Goal: Communication & Community: Participate in discussion

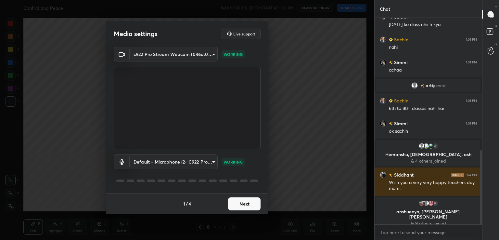
scroll to position [384, 0]
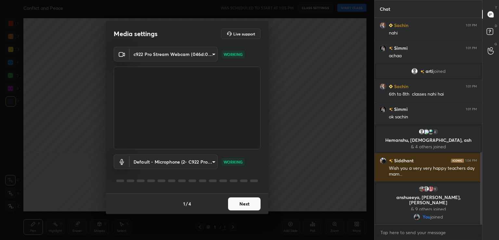
click at [249, 202] on button "Next" at bounding box center [244, 203] width 33 height 13
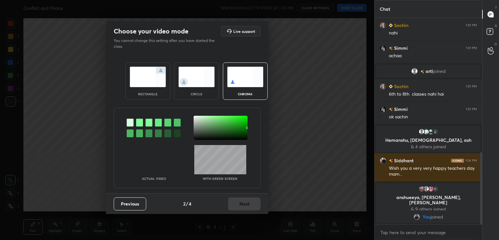
click at [136, 124] on div at bounding box center [139, 123] width 7 height 8
click at [196, 119] on div at bounding box center [221, 128] width 54 height 24
click at [244, 207] on button "Next" at bounding box center [244, 203] width 33 height 13
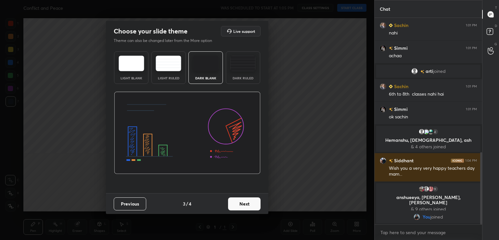
click at [244, 207] on button "Next" at bounding box center [244, 203] width 33 height 13
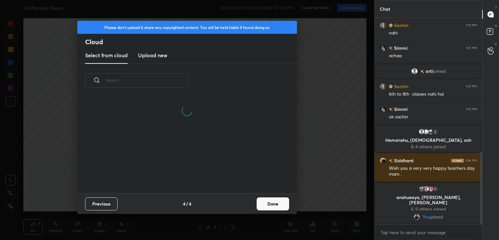
click at [279, 205] on button "Done" at bounding box center [273, 203] width 33 height 13
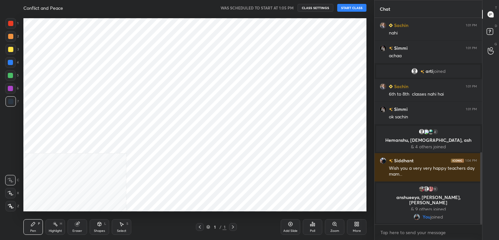
scroll to position [0, 0]
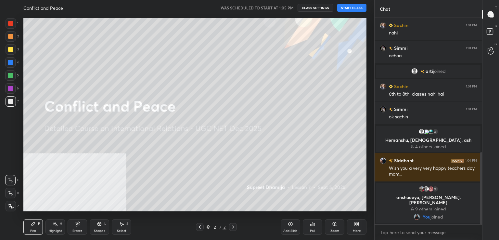
click at [362, 6] on button "START CLASS" at bounding box center [351, 8] width 29 height 8
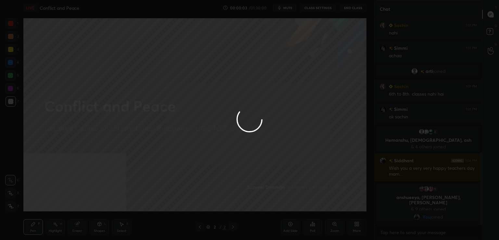
scroll to position [378, 0]
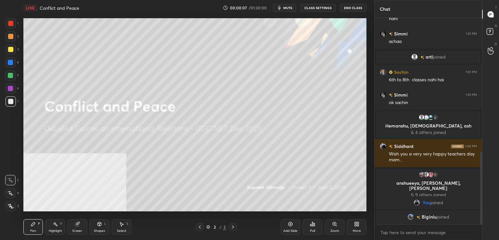
click at [356, 229] on div "More" at bounding box center [357, 230] width 8 height 3
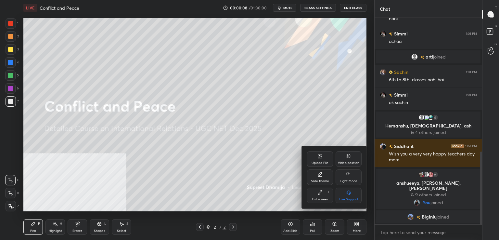
click at [349, 162] on div "Video position" at bounding box center [348, 162] width 21 height 3
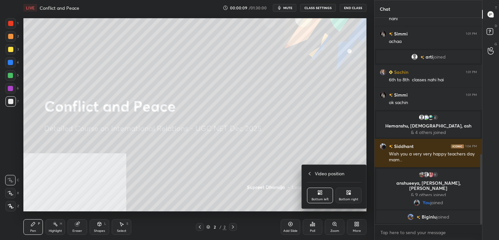
scroll to position [401, 0]
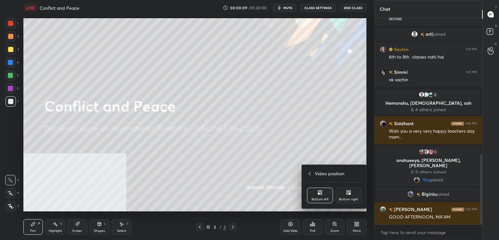
click at [351, 201] on div "Bottom right" at bounding box center [349, 199] width 20 height 3
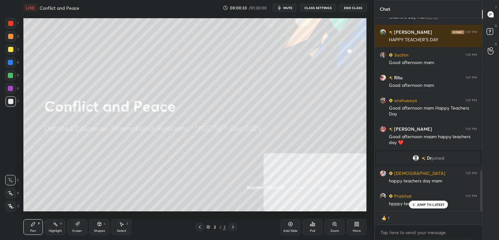
scroll to position [0, 0]
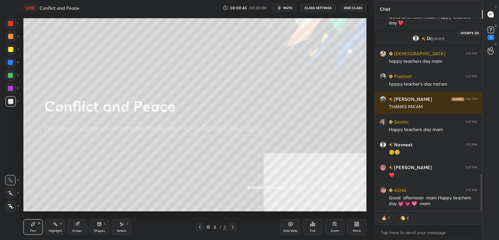
click at [495, 31] on icon at bounding box center [491, 30] width 10 height 10
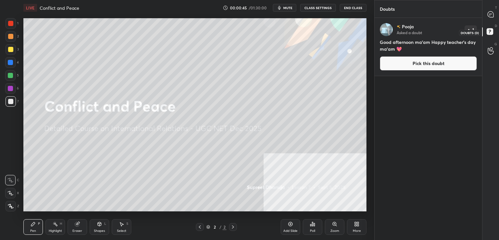
click at [491, 34] on rect at bounding box center [490, 32] width 6 height 6
click at [493, 12] on icon at bounding box center [491, 14] width 6 height 6
click at [493, 13] on icon at bounding box center [491, 14] width 6 height 6
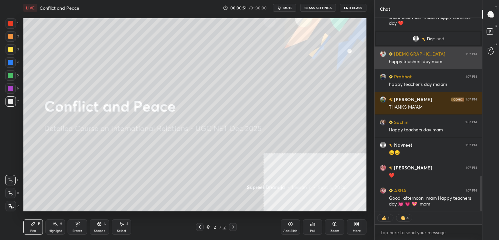
scroll to position [866, 0]
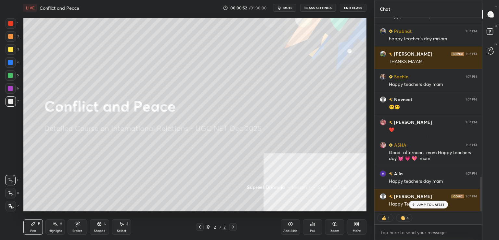
click at [12, 205] on icon at bounding box center [11, 206] width 6 height 5
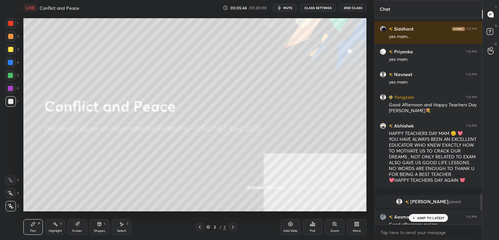
scroll to position [2286, 0]
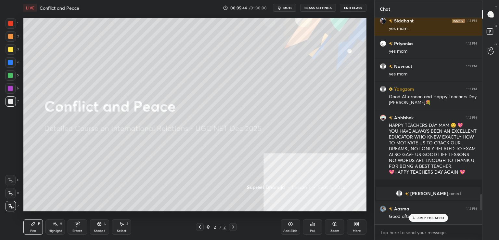
drag, startPoint x: 482, startPoint y: 218, endPoint x: 482, endPoint y: 211, distance: 7.2
click at [482, 211] on div at bounding box center [481, 121] width 4 height 206
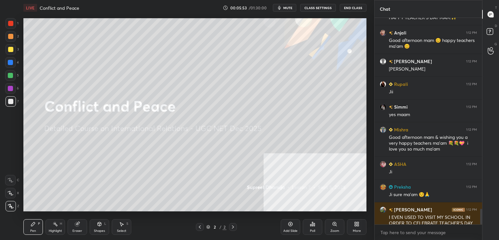
scroll to position [2531, 0]
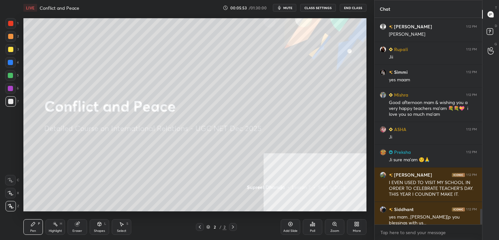
drag, startPoint x: 482, startPoint y: 203, endPoint x: 481, endPoint y: 228, distance: 25.0
click at [481, 228] on div "Aasma 1:12 PM Good afternoon ma'am HAPPY TEACHER'S DAY MAM.✨️ Anjali 1:12 PM Go…" at bounding box center [429, 129] width 108 height 222
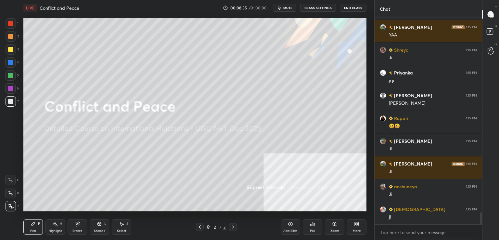
scroll to position [3402, 0]
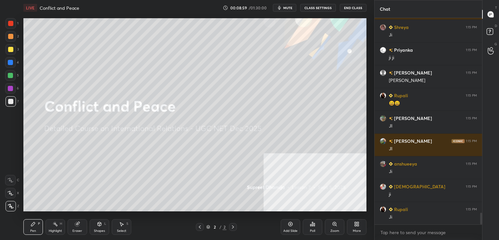
click at [78, 225] on icon at bounding box center [77, 224] width 4 height 4
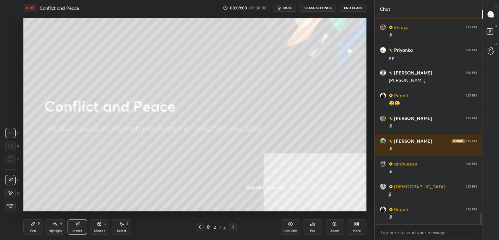
click at [15, 206] on span "Erase all" at bounding box center [11, 206] width 10 height 5
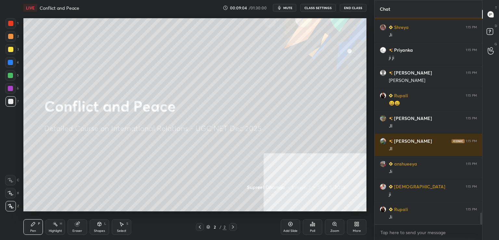
click at [12, 49] on div at bounding box center [10, 49] width 5 height 5
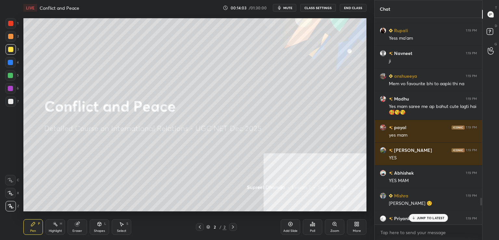
scroll to position [4838, 0]
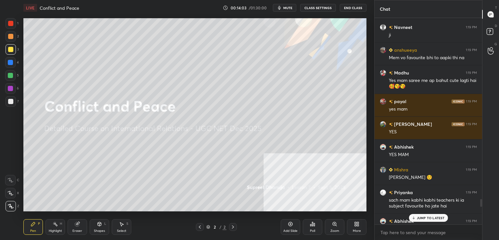
drag, startPoint x: 481, startPoint y: 219, endPoint x: 482, endPoint y: 202, distance: 17.6
click at [482, 202] on div at bounding box center [482, 203] width 2 height 8
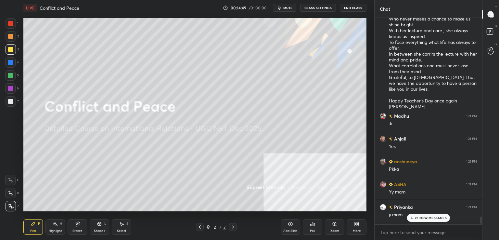
scroll to position [5952, 0]
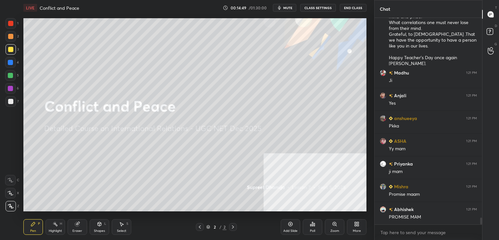
drag, startPoint x: 481, startPoint y: 203, endPoint x: 483, endPoint y: 252, distance: 49.8
click at [483, 0] on html "1 2 3 4 5 6 7 C X Z C X Z E E Erase all H H LIVE Conflict and Peace 00:14:49 / …" at bounding box center [249, 0] width 499 height 0
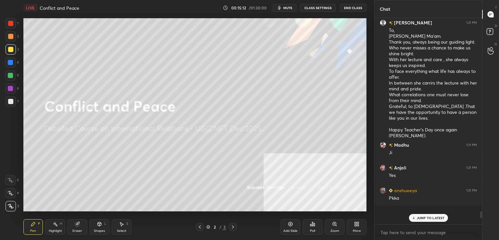
scroll to position [5831, 0]
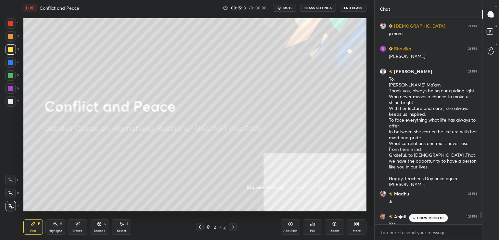
drag, startPoint x: 480, startPoint y: 222, endPoint x: 484, endPoint y: 216, distance: 6.6
click at [484, 216] on div "Chat Mishra 1:21 PM Ji Dixita 1:21 PM JI ZARRUR Preksha 1:21 PM Ji ma'am Sabita…" at bounding box center [437, 120] width 125 height 240
click at [434, 220] on div "8 NEW MESSAGES" at bounding box center [428, 218] width 41 height 8
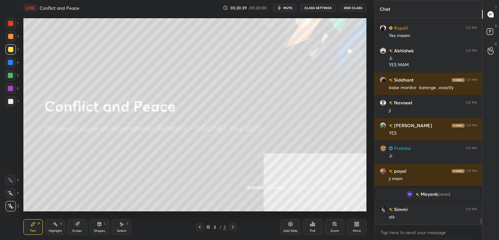
scroll to position [6653, 0]
click at [350, 228] on div "More" at bounding box center [357, 227] width 20 height 16
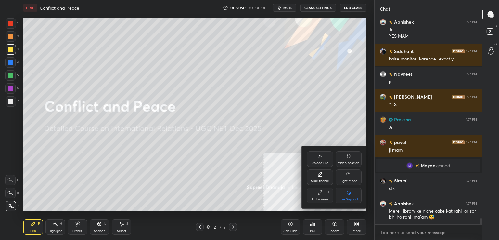
click at [306, 158] on div "Upload File Video position Slide theme Light Mode Full screen F Live Support" at bounding box center [334, 177] width 65 height 62
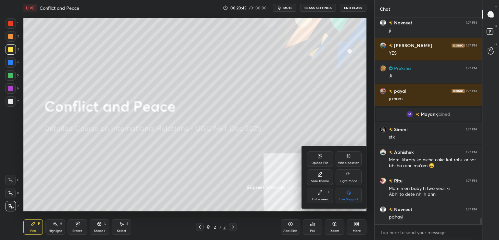
scroll to position [6756, 0]
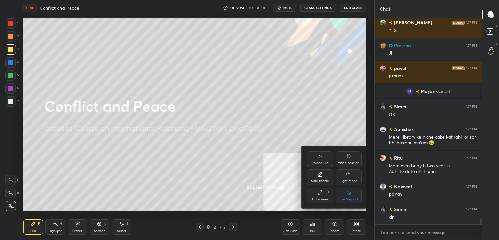
click at [319, 152] on div "Upload File" at bounding box center [320, 159] width 26 height 16
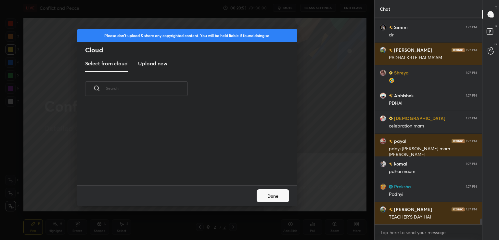
scroll to position [6961, 0]
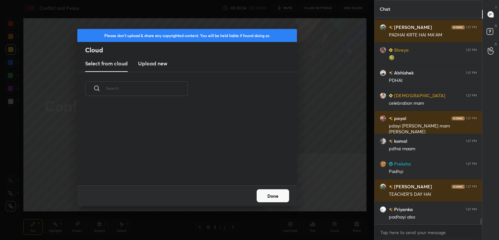
click at [148, 70] on new "Upload new" at bounding box center [152, 64] width 29 height 16
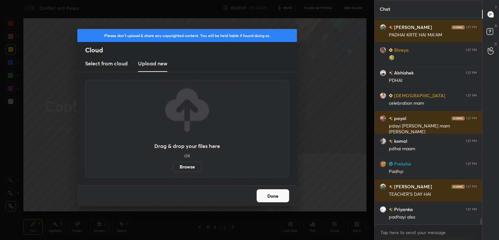
click at [185, 164] on label "Browse" at bounding box center [187, 167] width 29 height 10
click at [173, 164] on input "Browse" at bounding box center [173, 167] width 0 height 10
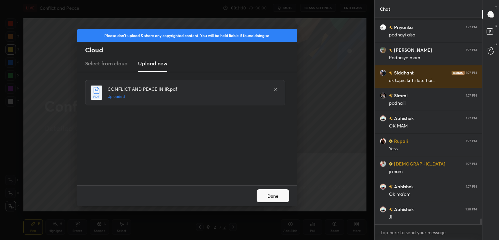
scroll to position [7188, 0]
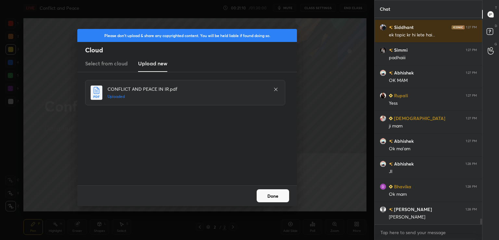
click at [278, 197] on button "Done" at bounding box center [273, 195] width 33 height 13
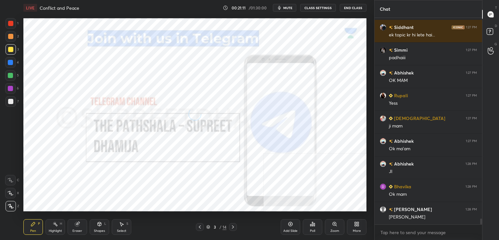
scroll to position [7211, 0]
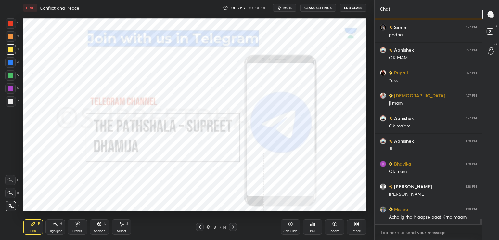
click at [13, 85] on div at bounding box center [10, 88] width 10 height 10
click at [10, 25] on div at bounding box center [10, 23] width 5 height 5
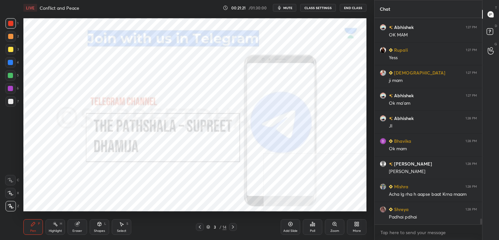
click at [13, 92] on div at bounding box center [10, 88] width 10 height 10
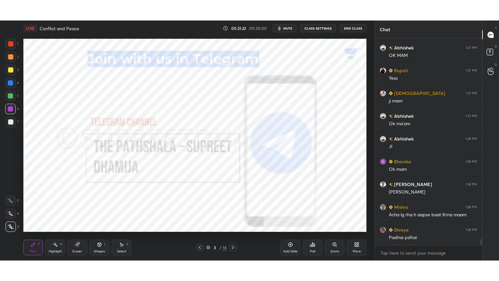
scroll to position [7256, 0]
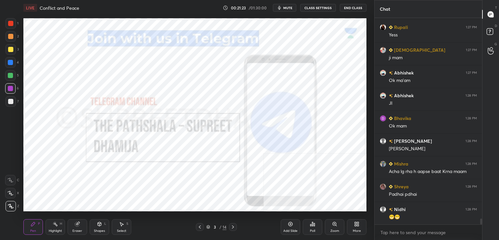
click at [361, 231] on div "More" at bounding box center [357, 227] width 20 height 16
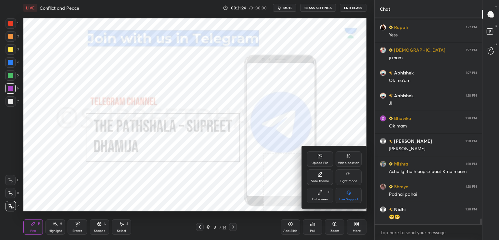
click at [321, 189] on div "Full screen F" at bounding box center [320, 196] width 26 height 16
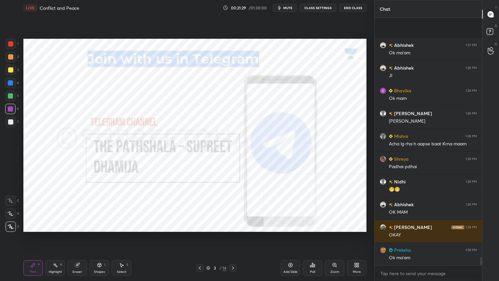
scroll to position [7330, 0]
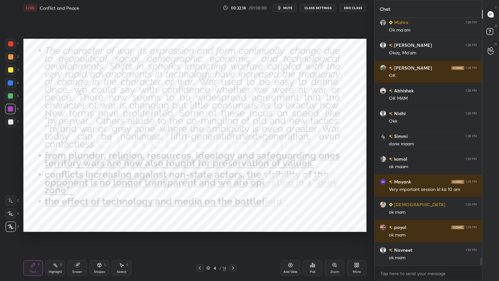
click at [363, 240] on div "More" at bounding box center [357, 268] width 20 height 16
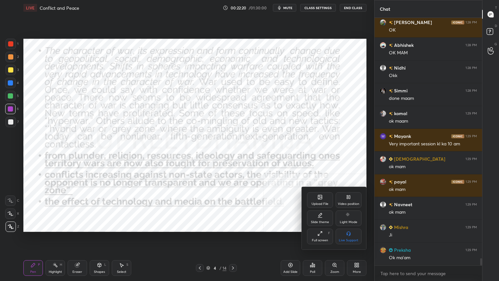
click at [315, 234] on div "Full screen F" at bounding box center [320, 237] width 26 height 16
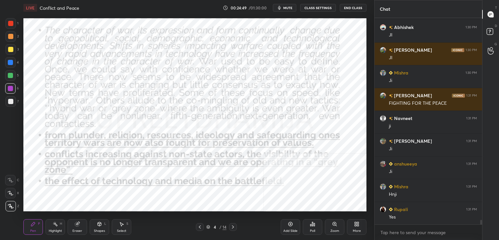
scroll to position [9209, 0]
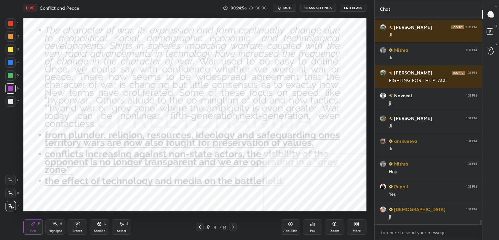
click at [287, 229] on div "Add Slide" at bounding box center [291, 230] width 14 height 3
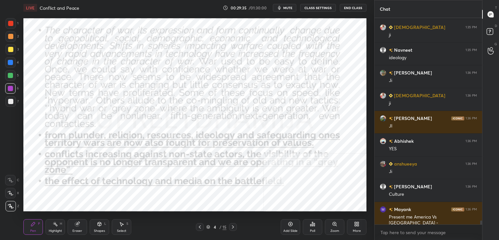
scroll to position [11071, 0]
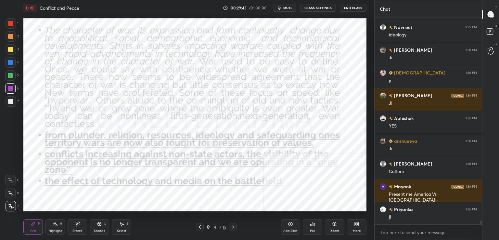
click at [295, 225] on div "Add Slide" at bounding box center [291, 227] width 20 height 16
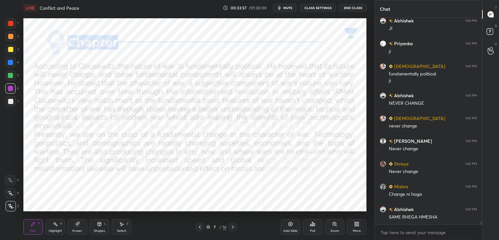
scroll to position [13753, 0]
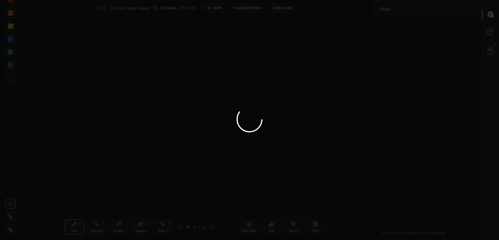
type textarea "x"
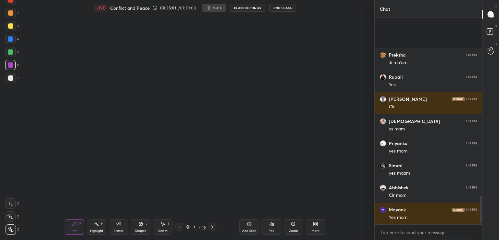
scroll to position [1369, 0]
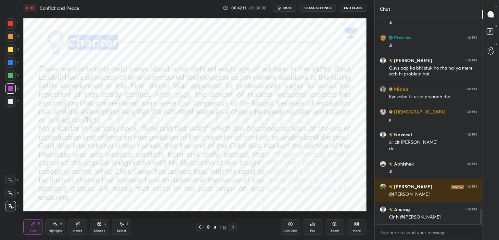
scroll to position [2536, 0]
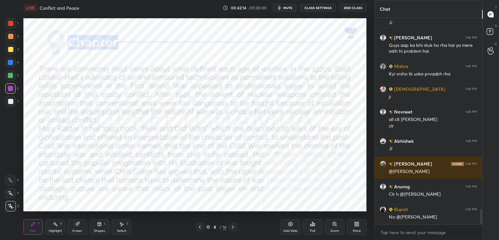
click at [20, 133] on div "1 2 3 4 5 6 7 C X Z C X Z E E Erase all H H" at bounding box center [10, 114] width 21 height 193
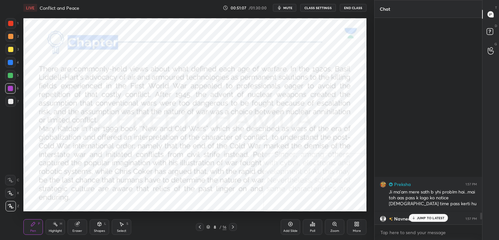
scroll to position [6036, 0]
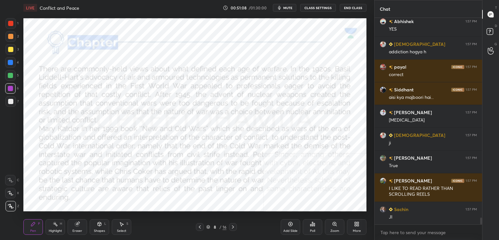
drag, startPoint x: 481, startPoint y: 222, endPoint x: 481, endPoint y: 231, distance: 8.1
click at [481, 231] on div "Shreya 1:57 PM Bahar mein phon chalane mein bahut bura lgta h Abhishek 1:57 PM …" at bounding box center [429, 129] width 108 height 222
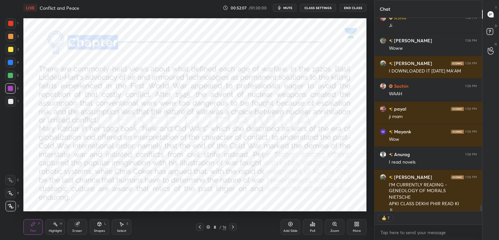
scroll to position [6326, 0]
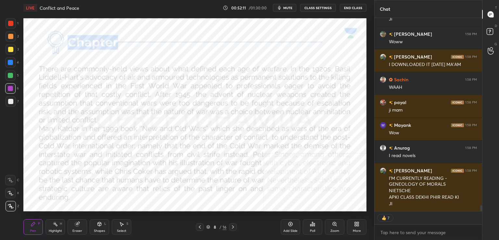
type textarea "x"
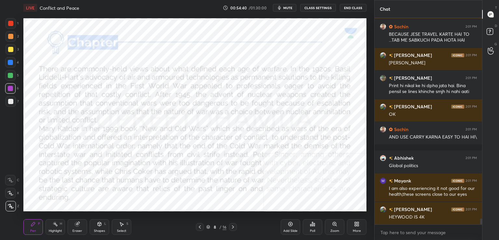
scroll to position [7191, 0]
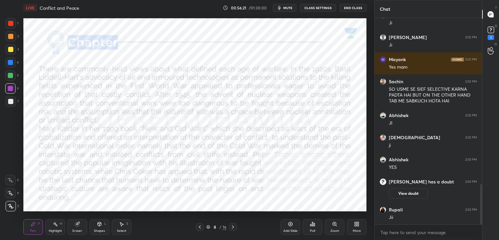
scroll to position [875, 0]
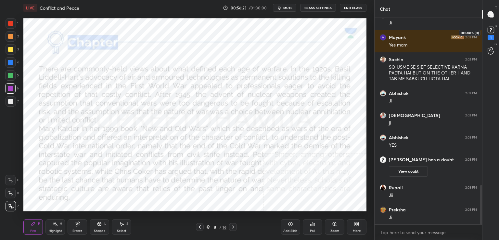
click at [496, 27] on div "1" at bounding box center [491, 33] width 13 height 12
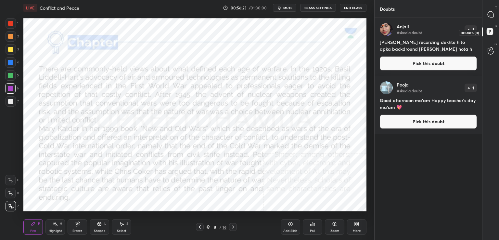
click at [496, 27] on icon at bounding box center [491, 33] width 12 height 12
click at [499, 14] on div "T Messages (T)" at bounding box center [491, 14] width 17 height 18
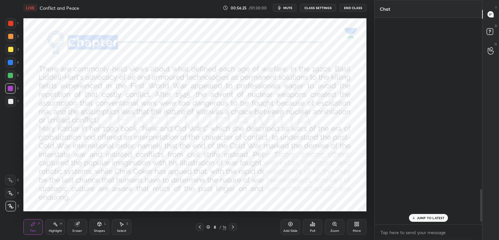
click at [499, 14] on div "T Messages (T)" at bounding box center [491, 14] width 17 height 18
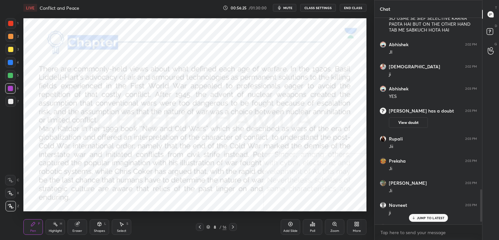
click at [499, 14] on div "T Messages (T)" at bounding box center [491, 14] width 17 height 18
click at [417, 218] on p "2 NEW MESSAGES" at bounding box center [431, 218] width 30 height 4
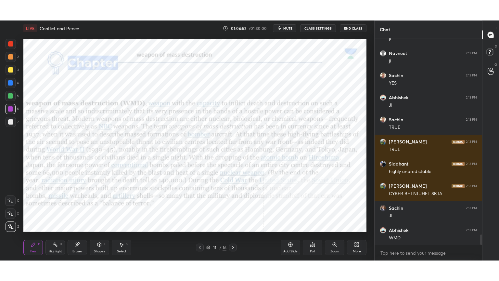
scroll to position [3926, 0]
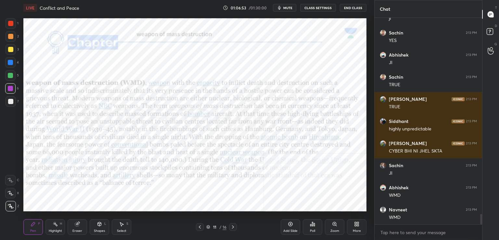
click at [357, 229] on div "More" at bounding box center [357, 230] width 8 height 3
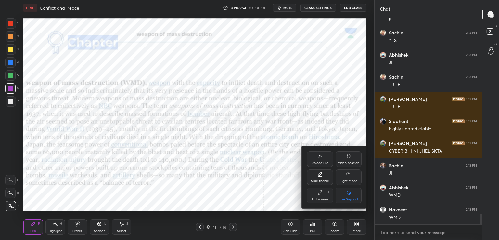
click at [324, 199] on div "Full screen" at bounding box center [320, 199] width 16 height 3
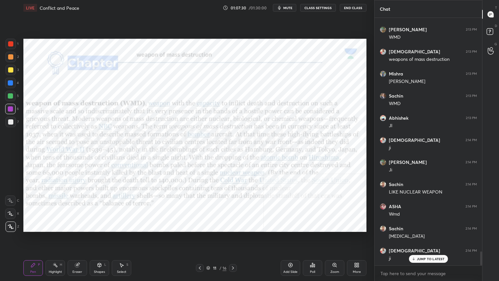
scroll to position [4150, 0]
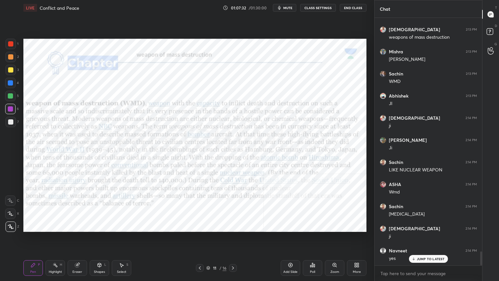
click at [101, 237] on div "Setting up your live class Poll for secs No correct answer Start poll" at bounding box center [195, 135] width 349 height 239
click at [101, 235] on div "Setting up your live class Poll for secs No correct answer Start poll" at bounding box center [195, 135] width 349 height 239
click at [100, 234] on div "Setting up your live class Poll for secs No correct answer Start poll" at bounding box center [195, 135] width 349 height 239
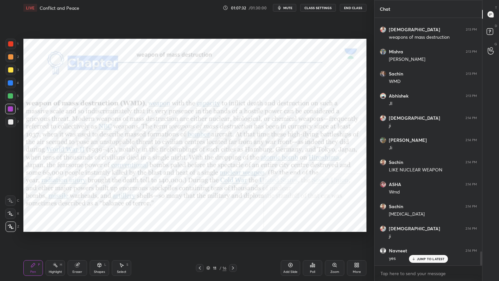
click at [100, 232] on div "Setting up your live class Poll for secs No correct answer Start poll" at bounding box center [195, 135] width 349 height 239
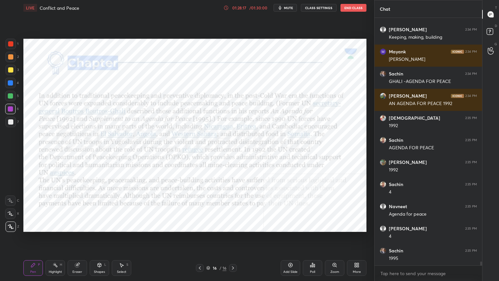
scroll to position [14993, 0]
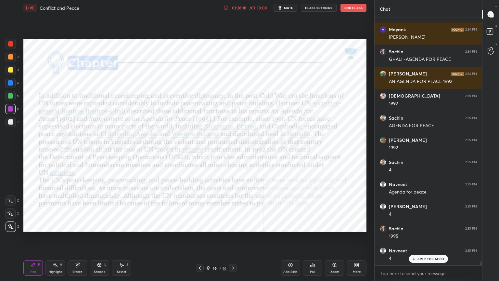
click at [293, 240] on div "Add Slide" at bounding box center [291, 268] width 20 height 16
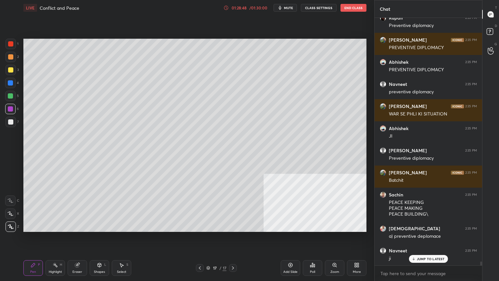
scroll to position [15358, 0]
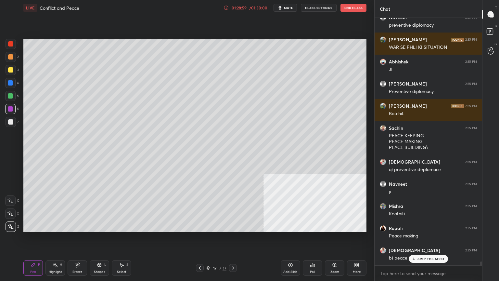
click at [487, 117] on div "T Messages (T) D Doubts (D) G Raise Hand (G)" at bounding box center [491, 140] width 17 height 281
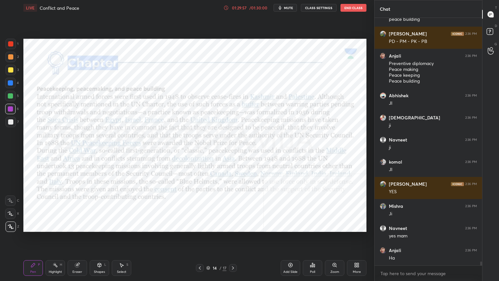
scroll to position [16128, 0]
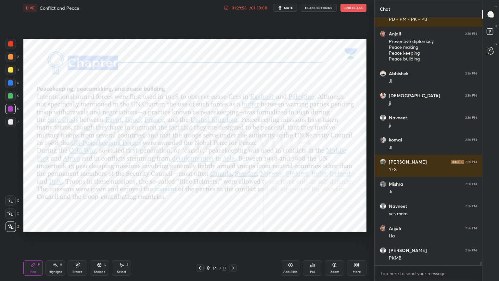
click at [209, 240] on div "14 / 17" at bounding box center [216, 268] width 20 height 6
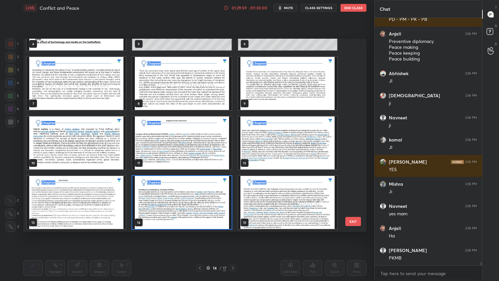
scroll to position [16150, 0]
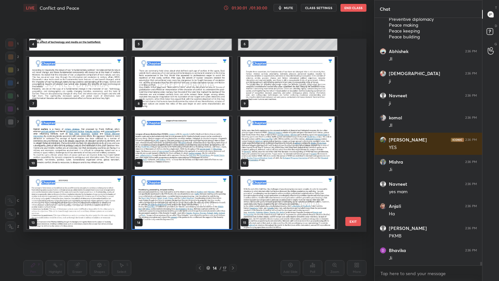
drag, startPoint x: 356, startPoint y: 146, endPoint x: 356, endPoint y: 120, distance: 26.7
click at [356, 120] on div "1 2 3 4 5 6 7 8 9 10 11 12 13 14 15 EXIT" at bounding box center [194, 135] width 343 height 193
drag, startPoint x: 356, startPoint y: 120, endPoint x: 356, endPoint y: 79, distance: 40.6
click at [356, 79] on div "1 2 3 4 5 6 7 8 9 10 11 12 13 14 15 EXIT" at bounding box center [194, 135] width 343 height 193
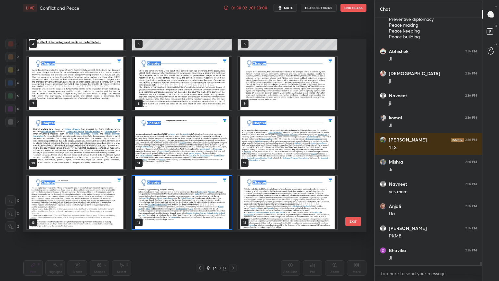
scroll to position [16172, 0]
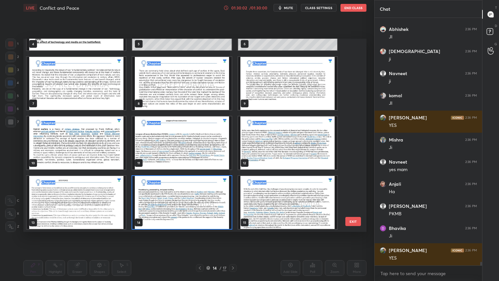
click at [356, 79] on div "1 2 3 4 5 6 7 8 9 10 11 12 13 14 15 EXIT" at bounding box center [194, 135] width 343 height 193
drag, startPoint x: 356, startPoint y: 79, endPoint x: 353, endPoint y: 112, distance: 33.3
click at [353, 112] on div "1 2 3 4 5 6 7 8 9 10 11 12 13 14 15 EXIT" at bounding box center [194, 135] width 343 height 193
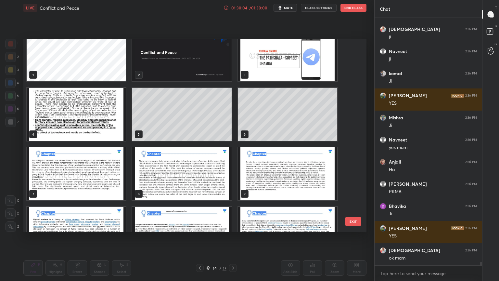
scroll to position [0, 0]
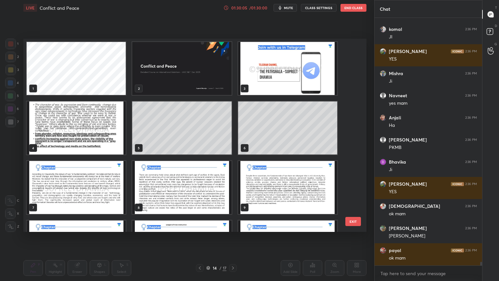
click at [311, 54] on img "grid" at bounding box center [287, 68] width 99 height 53
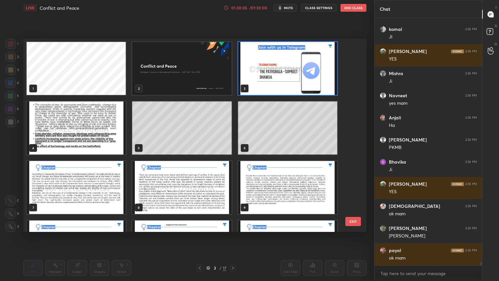
scroll to position [16260, 0]
click at [311, 54] on img "grid" at bounding box center [287, 68] width 99 height 53
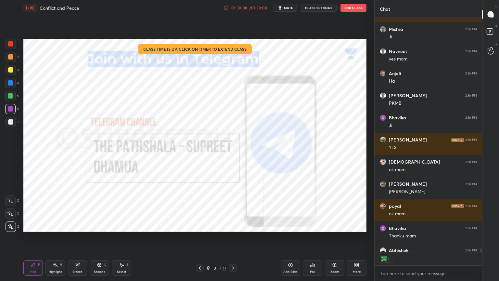
scroll to position [16305, 0]
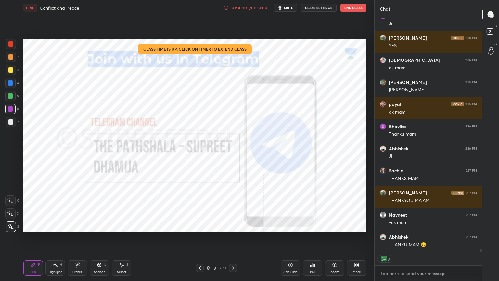
click at [350, 11] on button "End Class" at bounding box center [354, 8] width 26 height 8
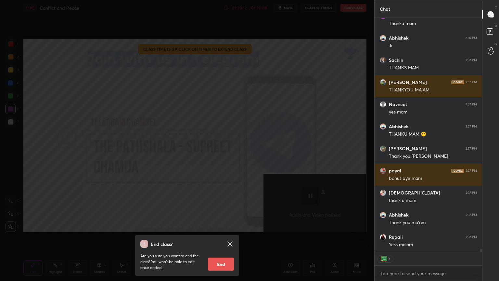
click at [218, 240] on button "End" at bounding box center [221, 264] width 26 height 13
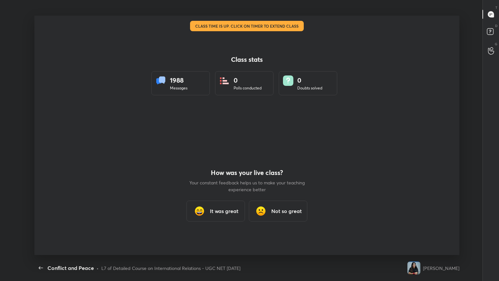
type textarea "x"
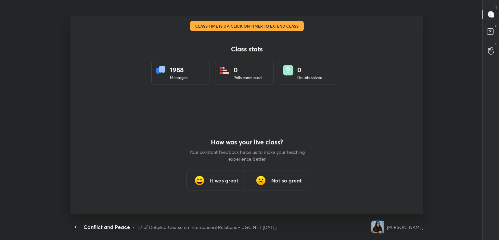
type textarea "x"
